Goal: Register for event/course

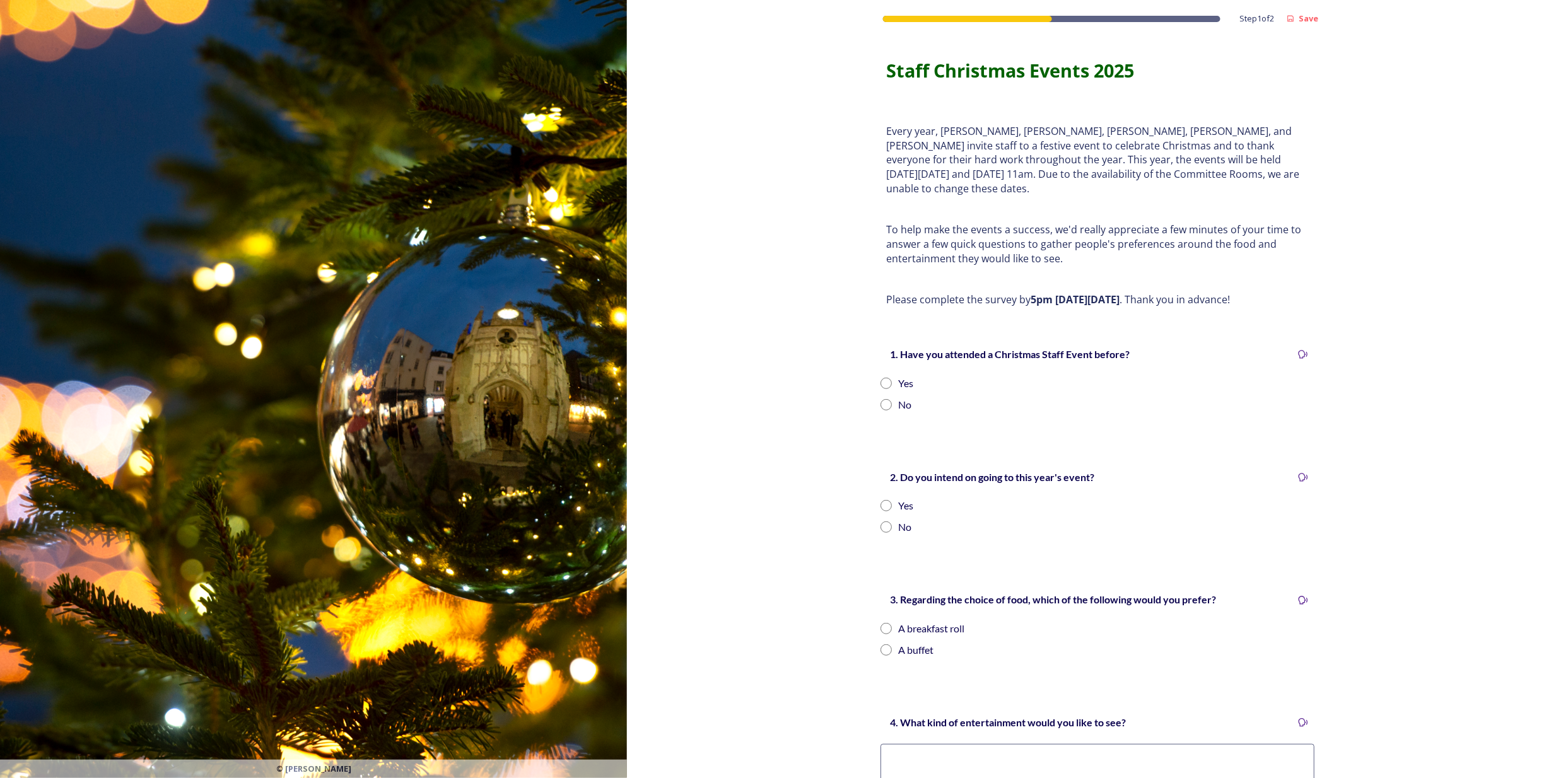
click at [880, 378] on input "radio" at bounding box center [885, 384] width 12 height 12
radio input "true"
click at [880, 476] on input "radio" at bounding box center [885, 505] width 12 height 12
radio input "true"
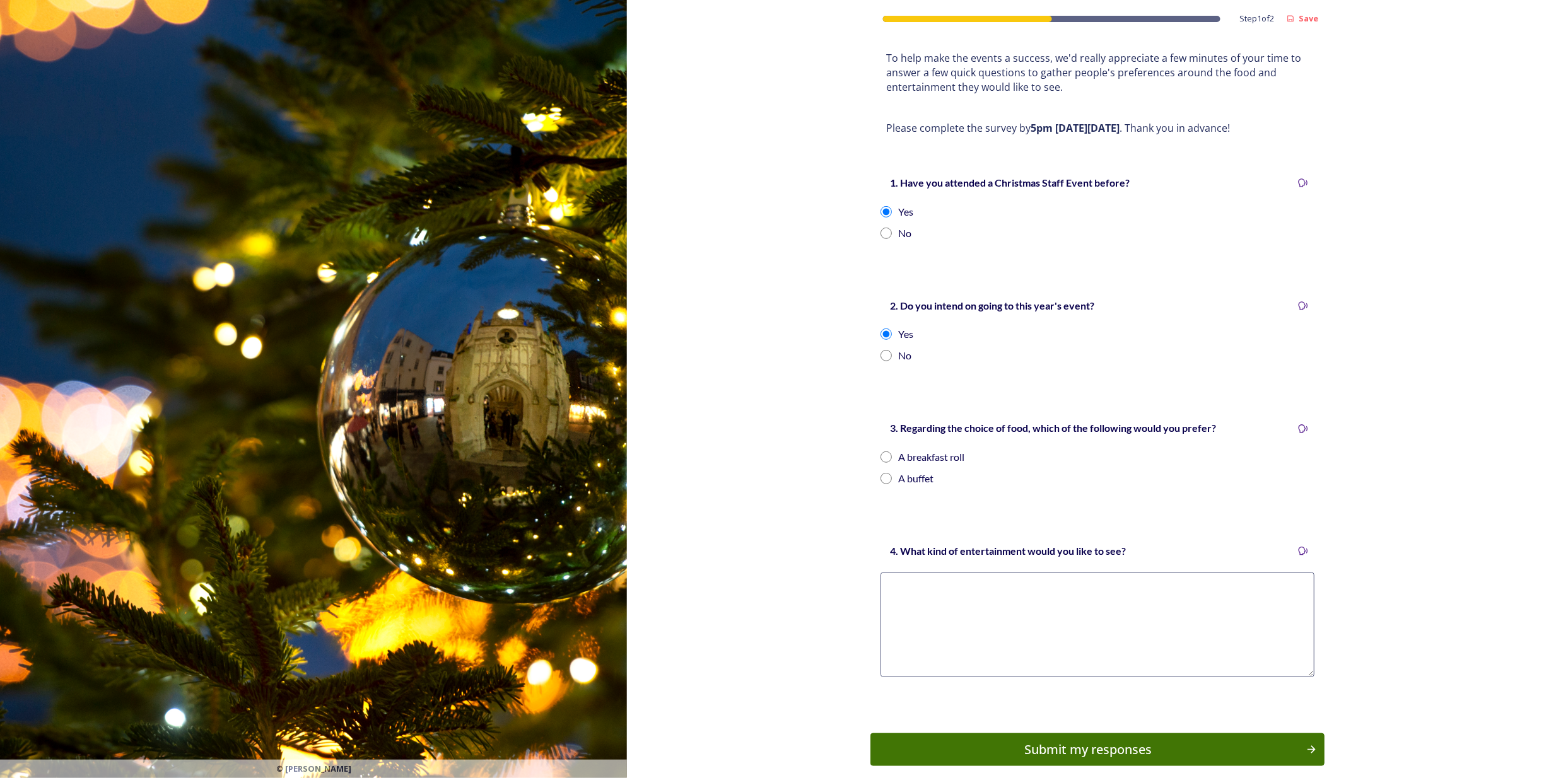
scroll to position [196, 0]
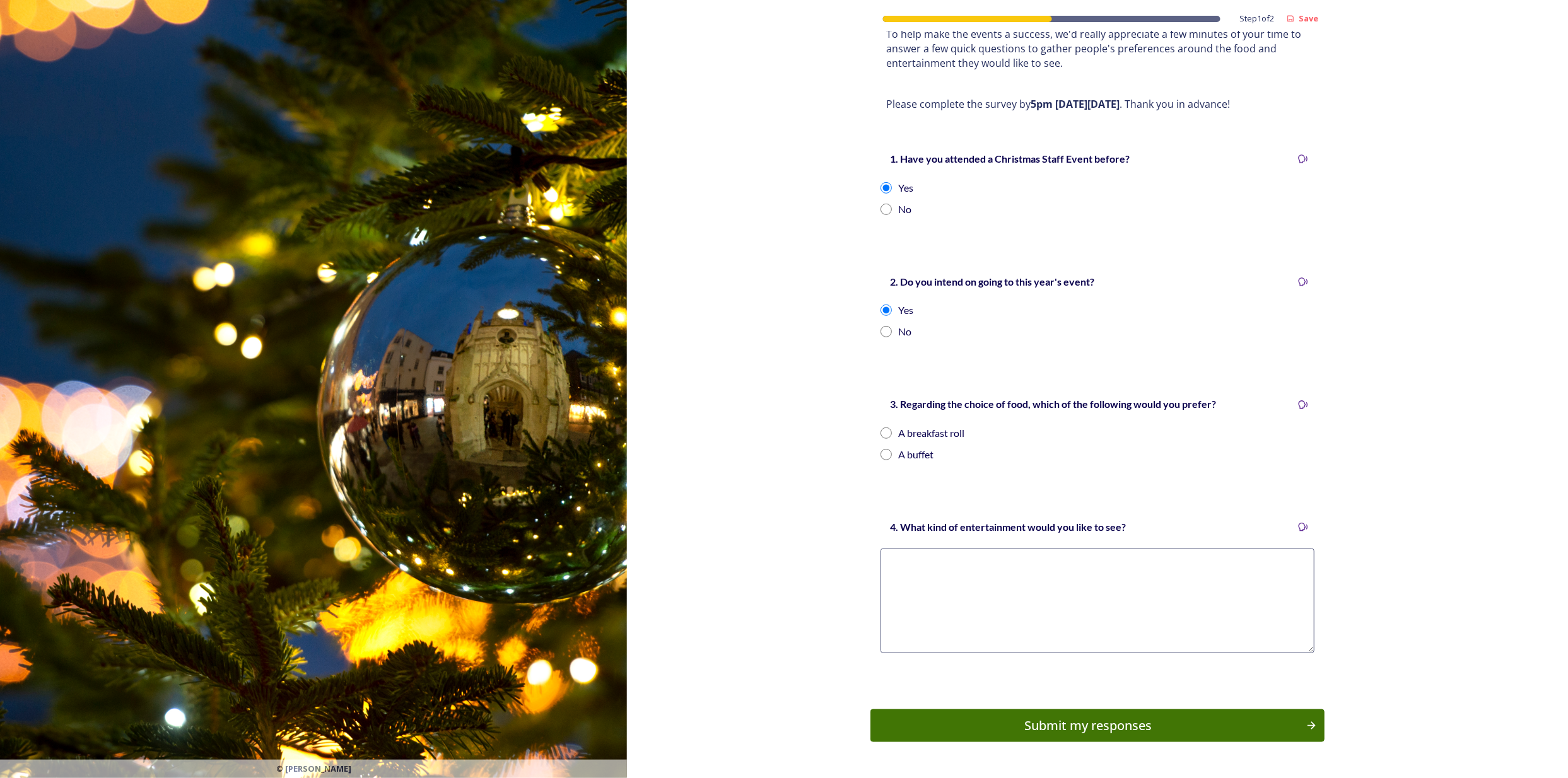
click at [880, 447] on div "A buffet" at bounding box center [1097, 454] width 434 height 15
radio input "true"
click at [973, 476] on textarea at bounding box center [1097, 601] width 434 height 105
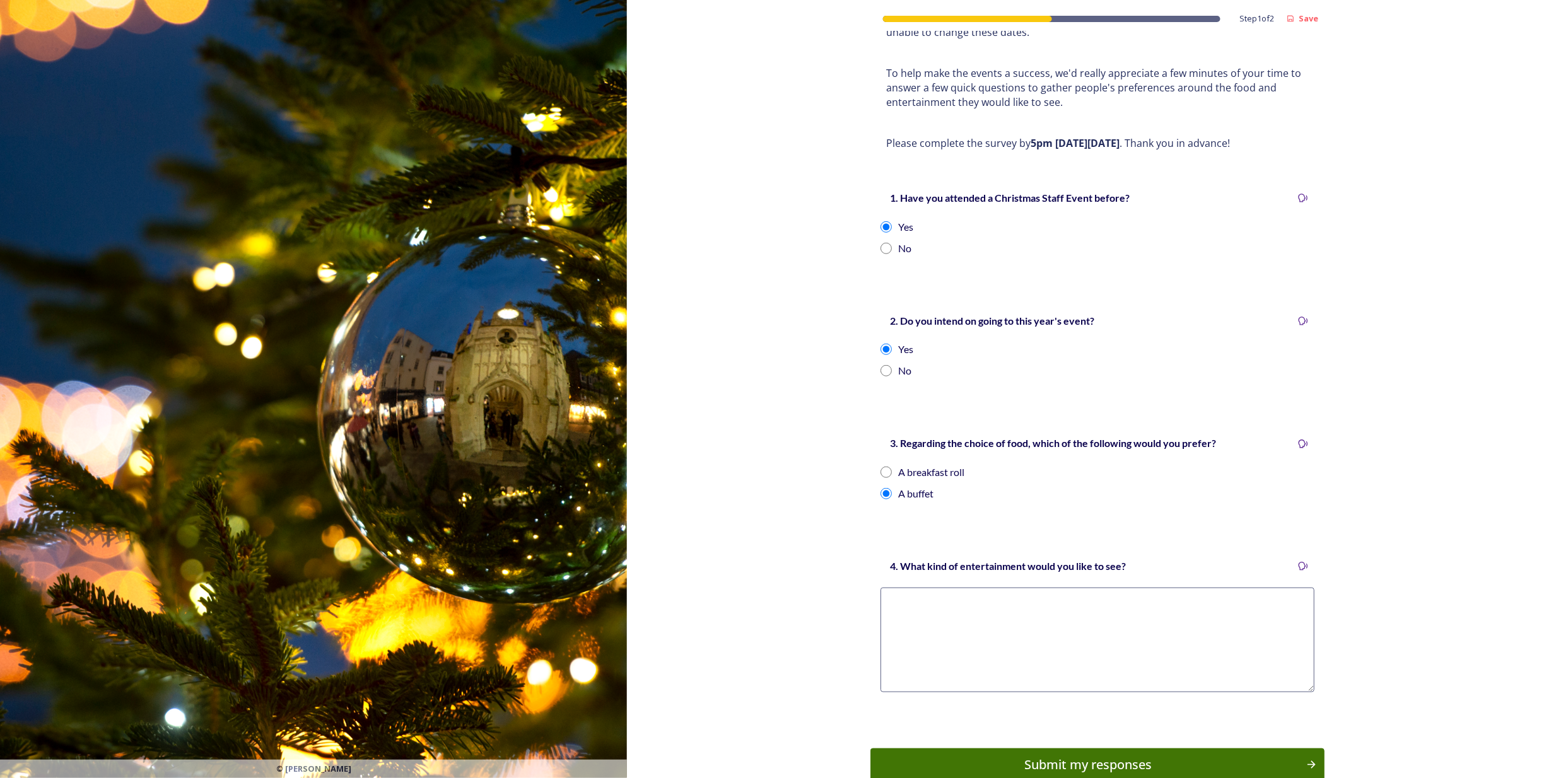
scroll to position [218, 0]
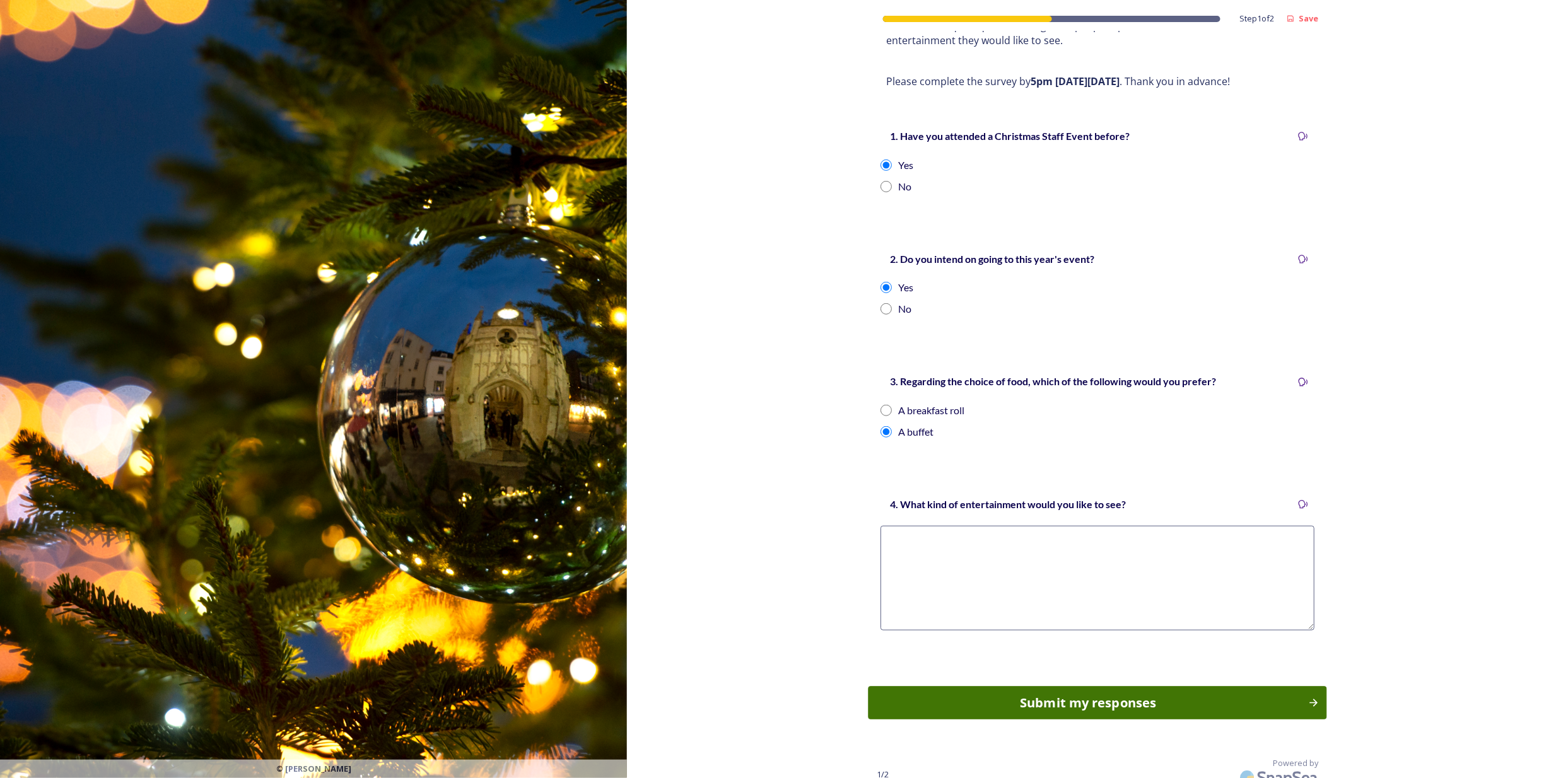
click at [1030, 476] on div "Submit my responses" at bounding box center [1088, 703] width 426 height 19
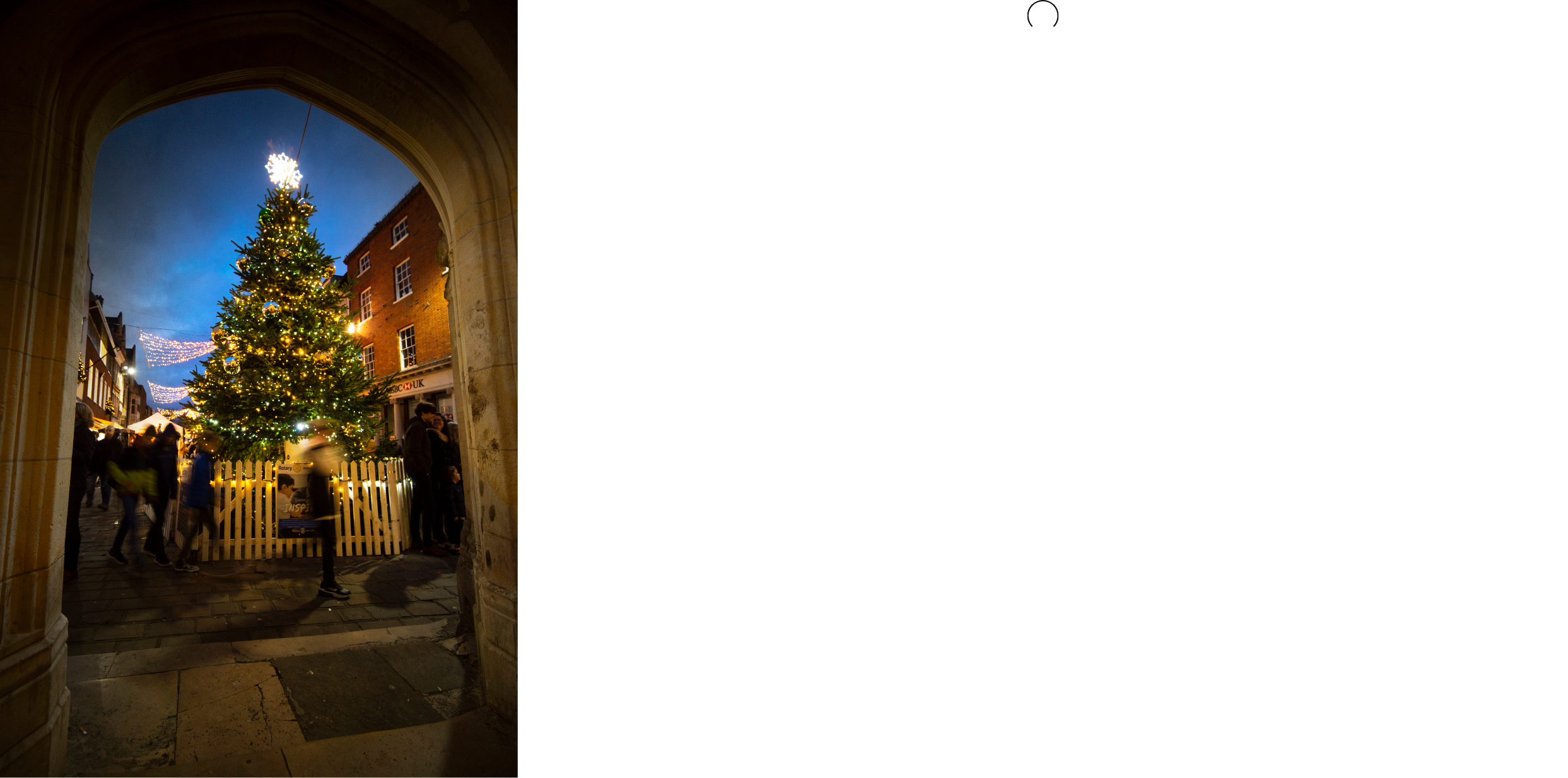
scroll to position [0, 0]
